Goal: Navigation & Orientation: Find specific page/section

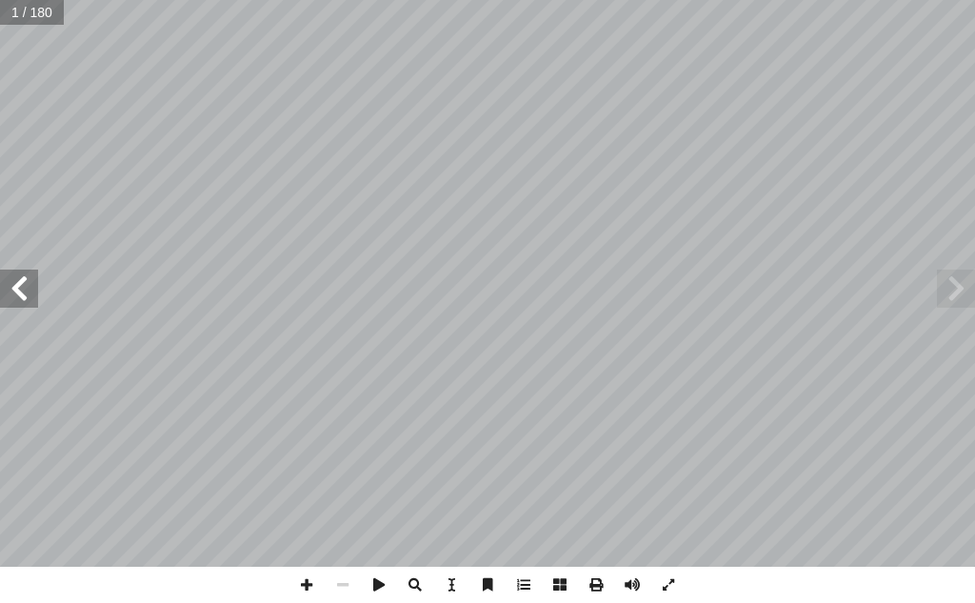
click at [34, 289] on span at bounding box center [19, 288] width 38 height 38
click at [7, 289] on span at bounding box center [19, 288] width 38 height 38
click at [33, 282] on span at bounding box center [19, 288] width 38 height 38
click at [35, 282] on span at bounding box center [19, 288] width 38 height 38
click at [16, 293] on span at bounding box center [19, 288] width 38 height 38
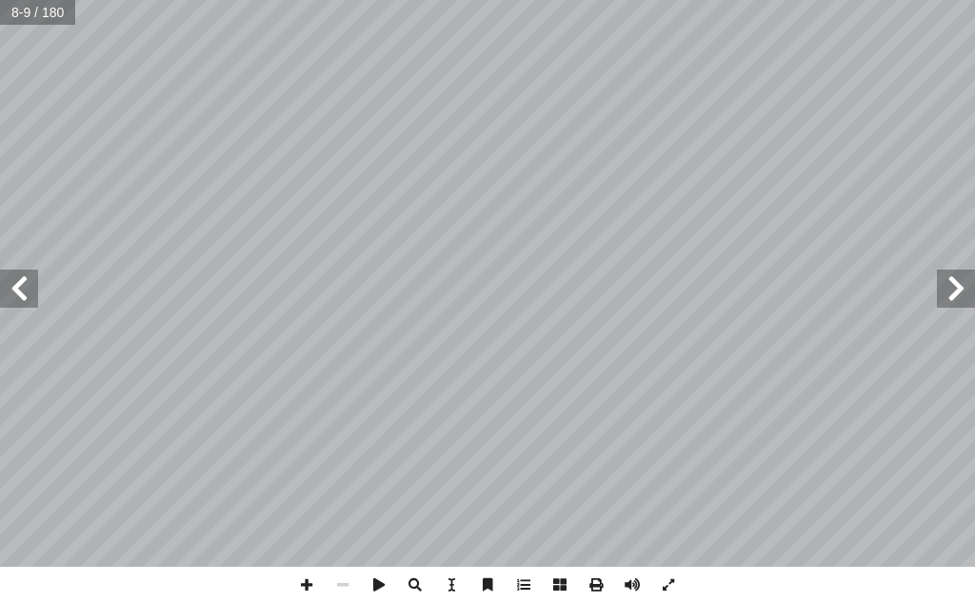
click at [16, 293] on span at bounding box center [19, 288] width 38 height 38
click at [34, 290] on span at bounding box center [19, 288] width 38 height 38
click at [25, 287] on span at bounding box center [19, 288] width 38 height 38
click at [307, 578] on span at bounding box center [307, 585] width 36 height 36
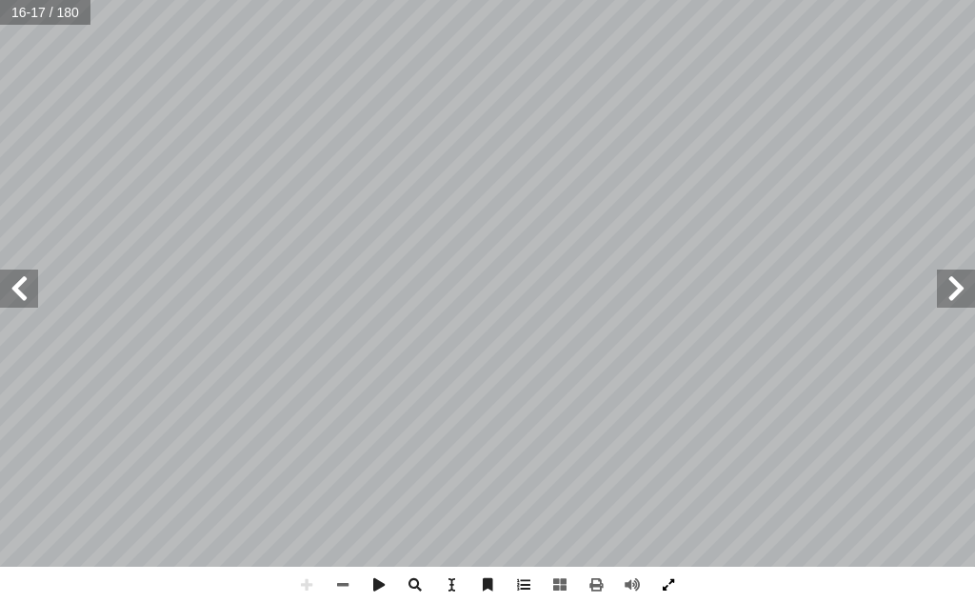
drag, startPoint x: 655, startPoint y: 587, endPoint x: 651, endPoint y: 668, distance: 82.0
click at [654, 586] on span at bounding box center [668, 585] width 36 height 36
